Goal: Transaction & Acquisition: Purchase product/service

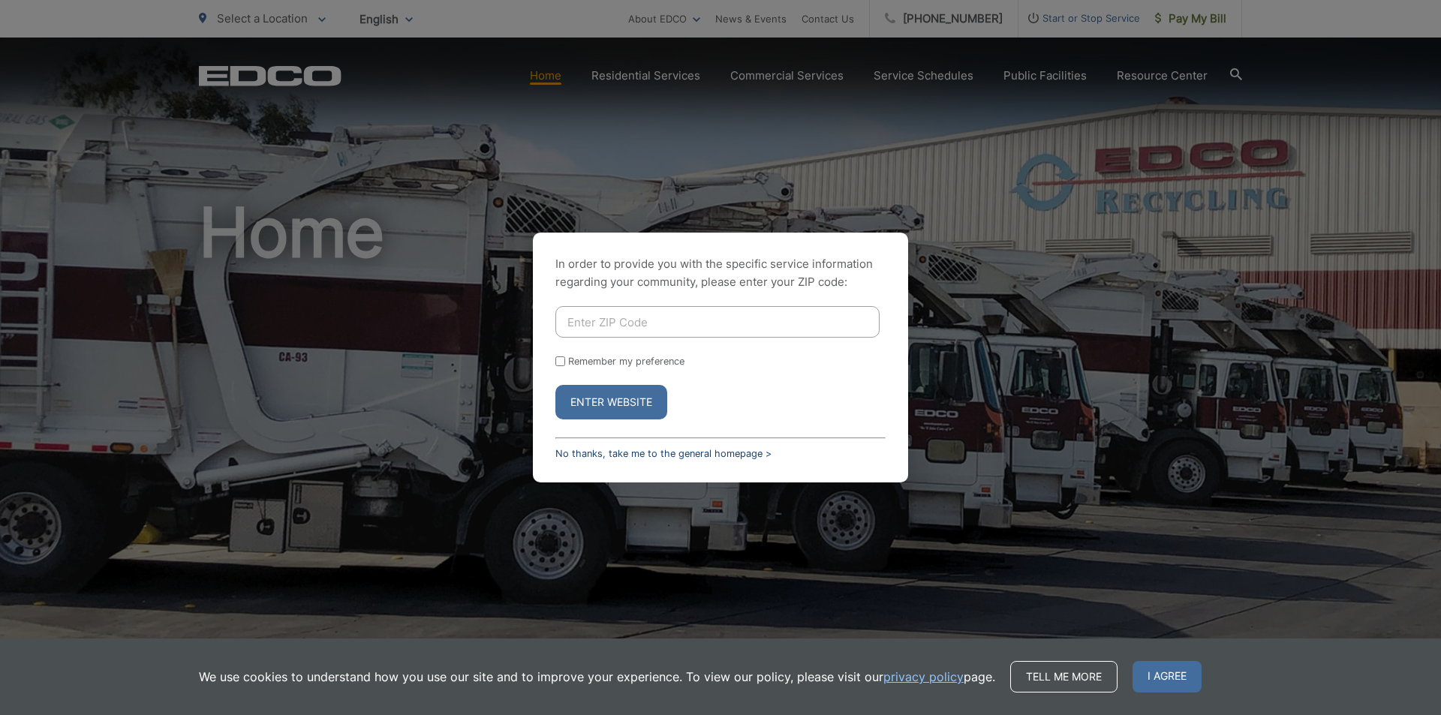
click at [638, 453] on link "No thanks, take me to the general homepage >" at bounding box center [664, 453] width 216 height 11
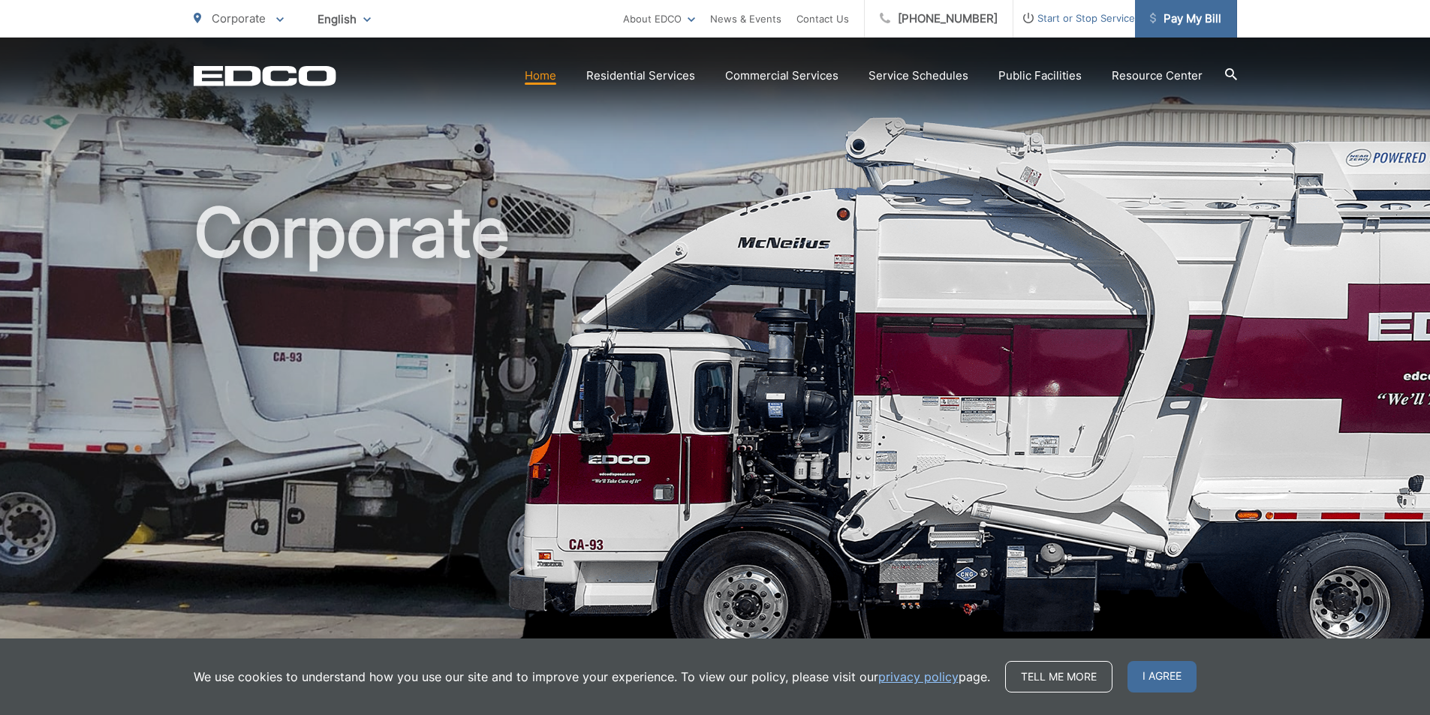
click at [1165, 22] on span "Pay My Bill" at bounding box center [1185, 19] width 71 height 18
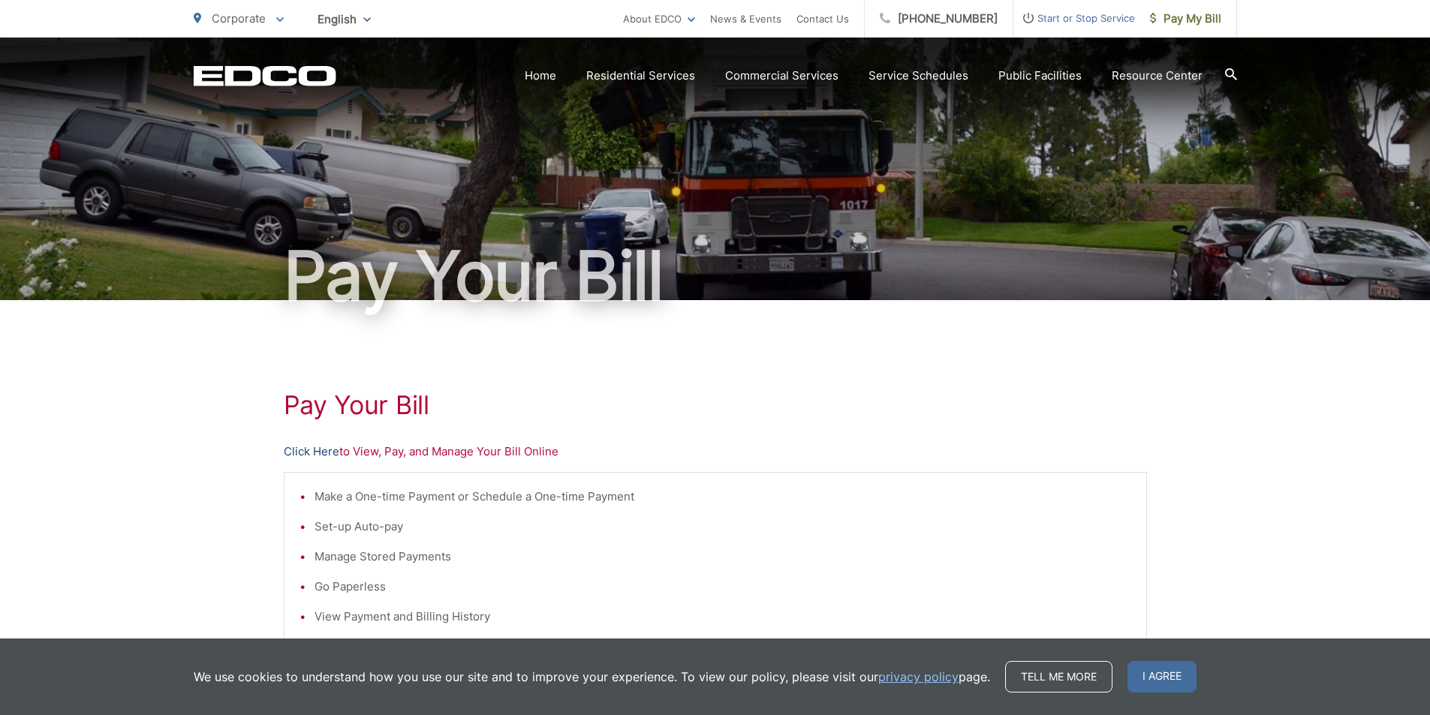
click at [315, 453] on link "Click Here" at bounding box center [312, 452] width 56 height 18
